Goal: Information Seeking & Learning: Learn about a topic

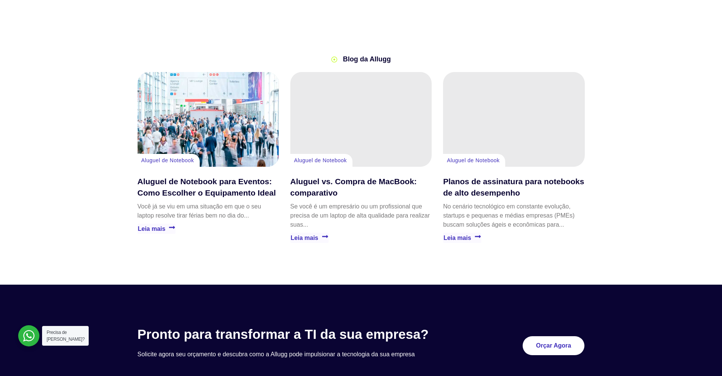
scroll to position [1600, 0]
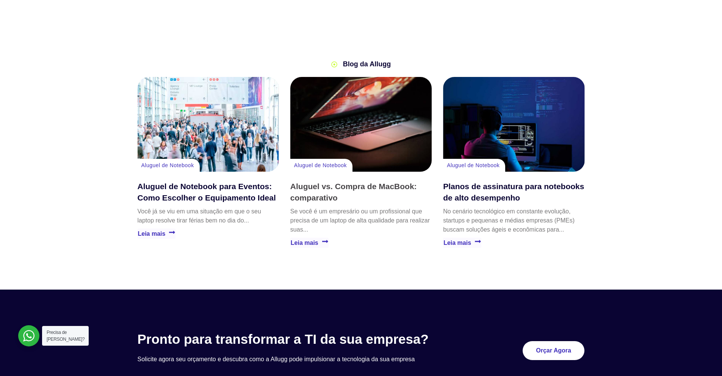
click at [313, 182] on link "Aluguel vs. Compra de MacBook: comparativo" at bounding box center [353, 192] width 127 height 20
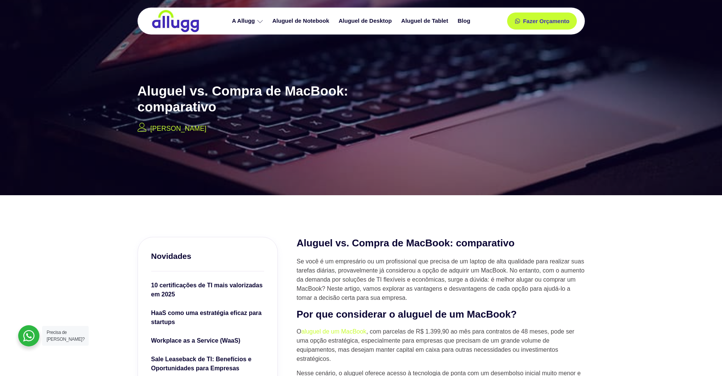
click at [300, 29] on div "A Allugg Compromisso ESG Aluguel de Notebook Aluguel de Desktop Aluguel de Tabl…" at bounding box center [352, 21] width 286 height 27
click at [307, 19] on link "Aluguel de Notebook" at bounding box center [302, 20] width 66 height 13
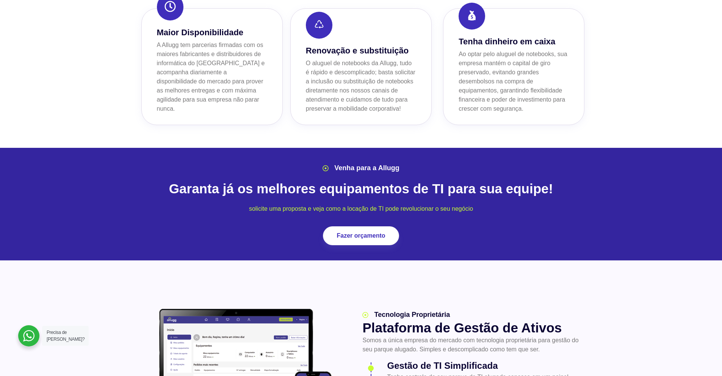
scroll to position [868, 0]
